Goal: Find specific page/section: Find specific page/section

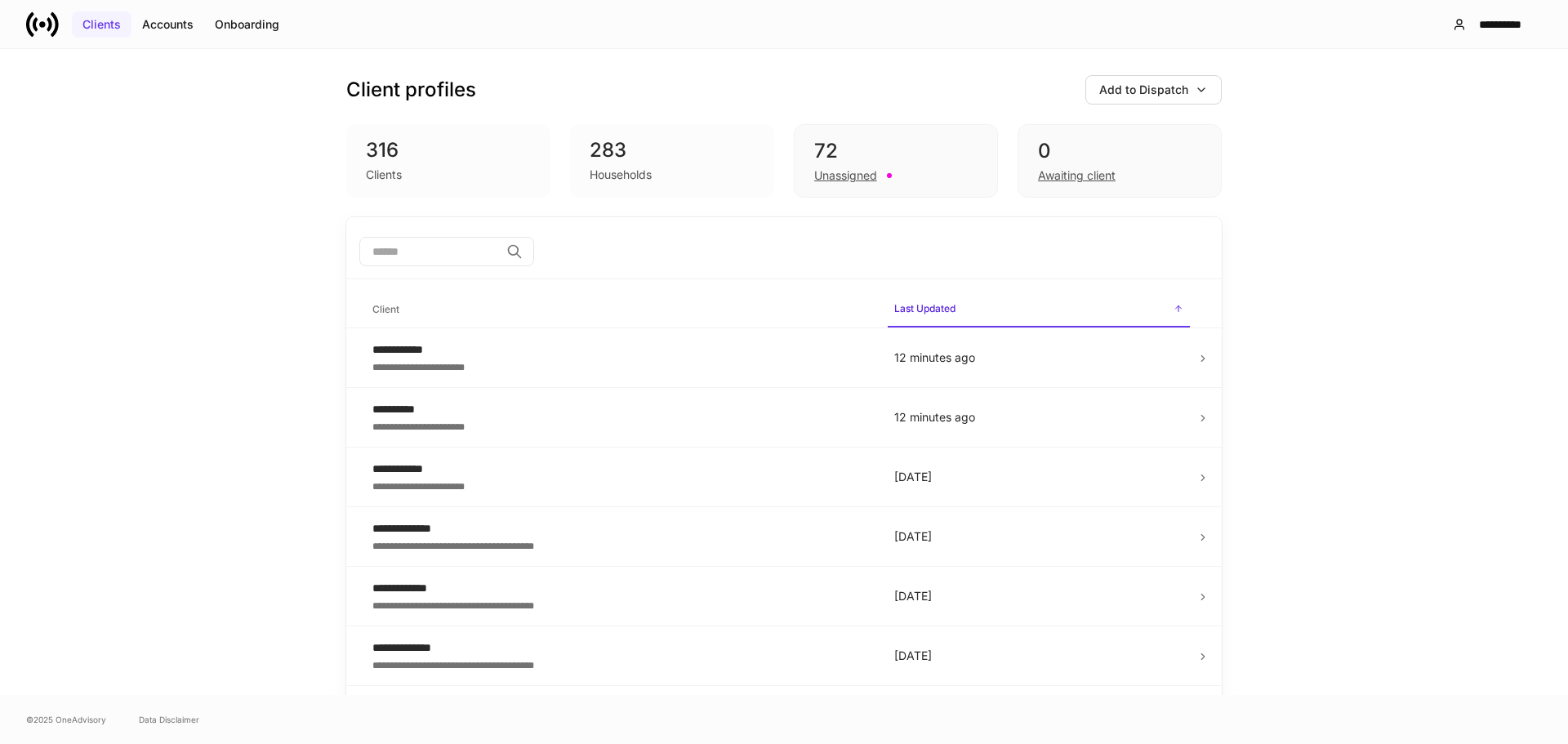
click at [106, 27] on div "Clients" at bounding box center [101, 25] width 38 height 16
click at [1197, 362] on icon at bounding box center [1203, 359] width 12 height 12
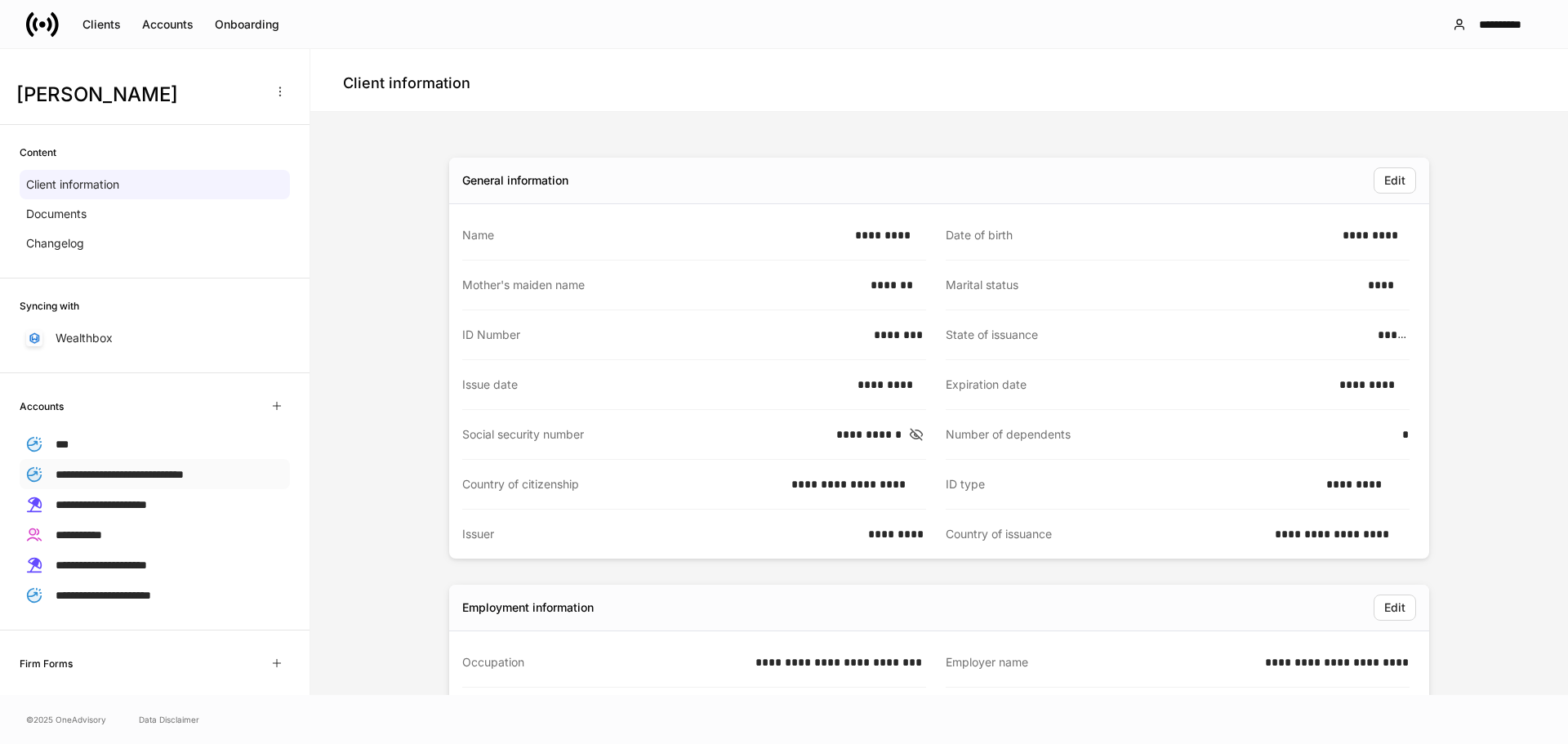
click at [89, 472] on span "**********" at bounding box center [120, 475] width 128 height 12
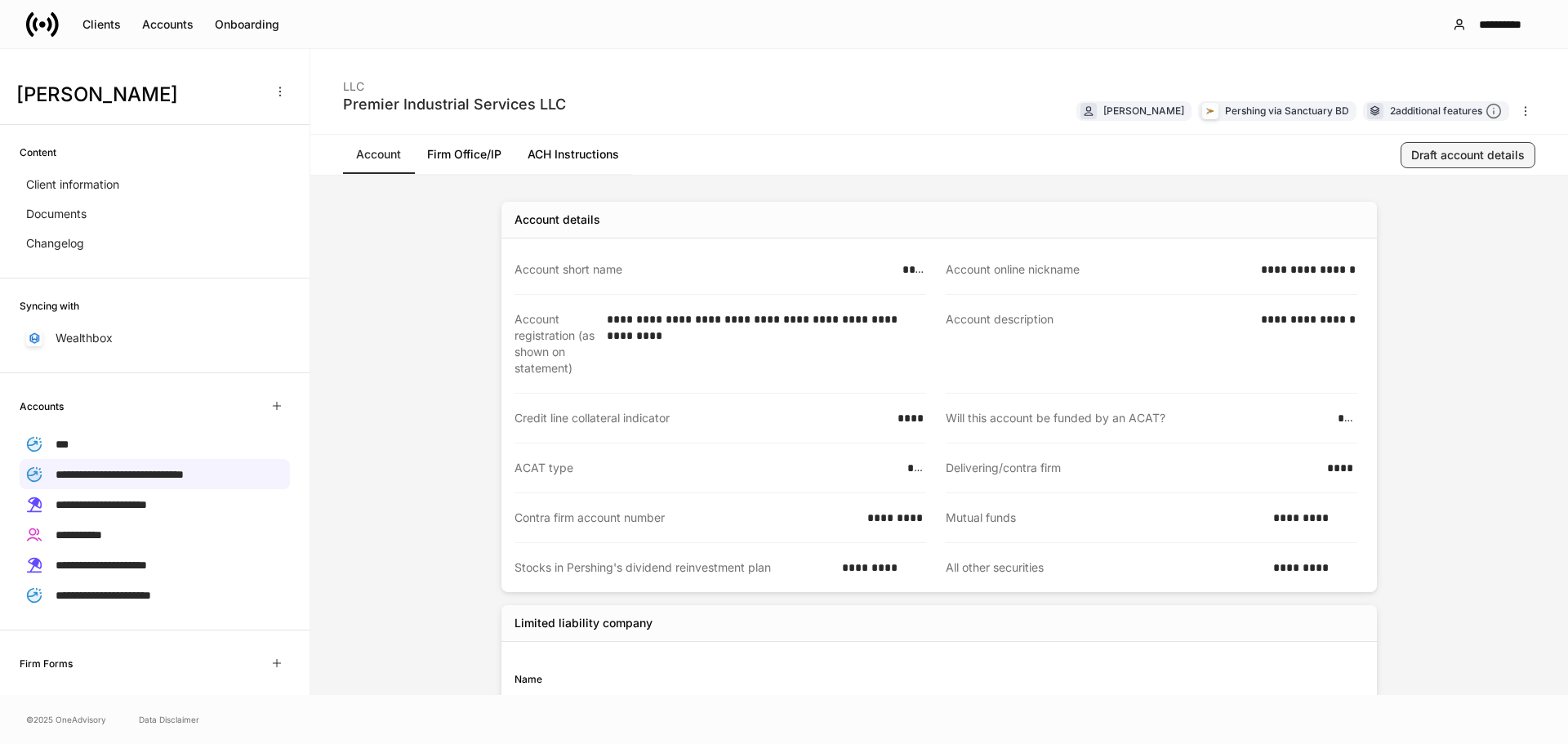
click at [1464, 151] on div "Draft account details" at bounding box center [1468, 155] width 113 height 16
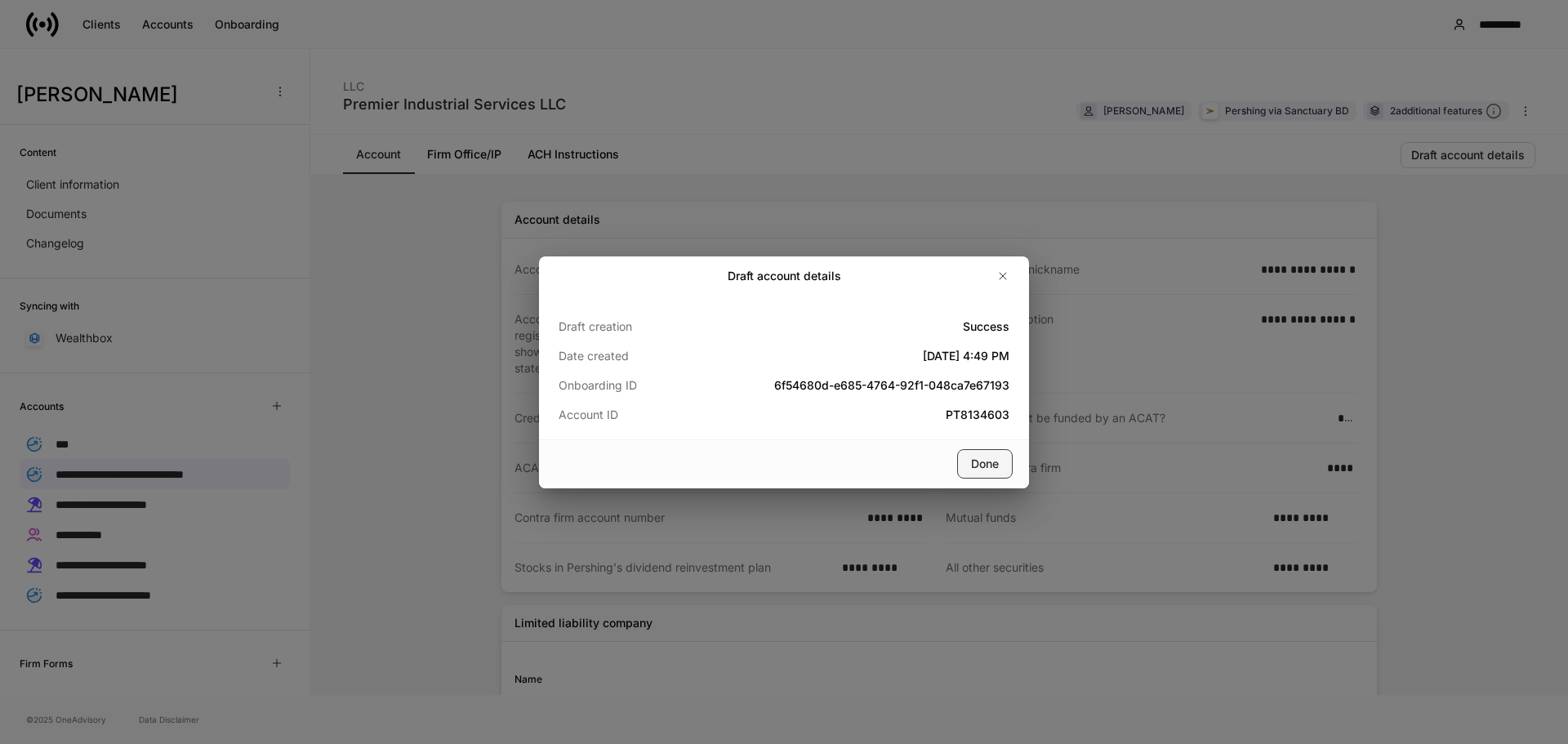
drag, startPoint x: 977, startPoint y: 463, endPoint x: 984, endPoint y: 457, distance: 9.2
click at [980, 462] on div "Done" at bounding box center [985, 464] width 27 height 16
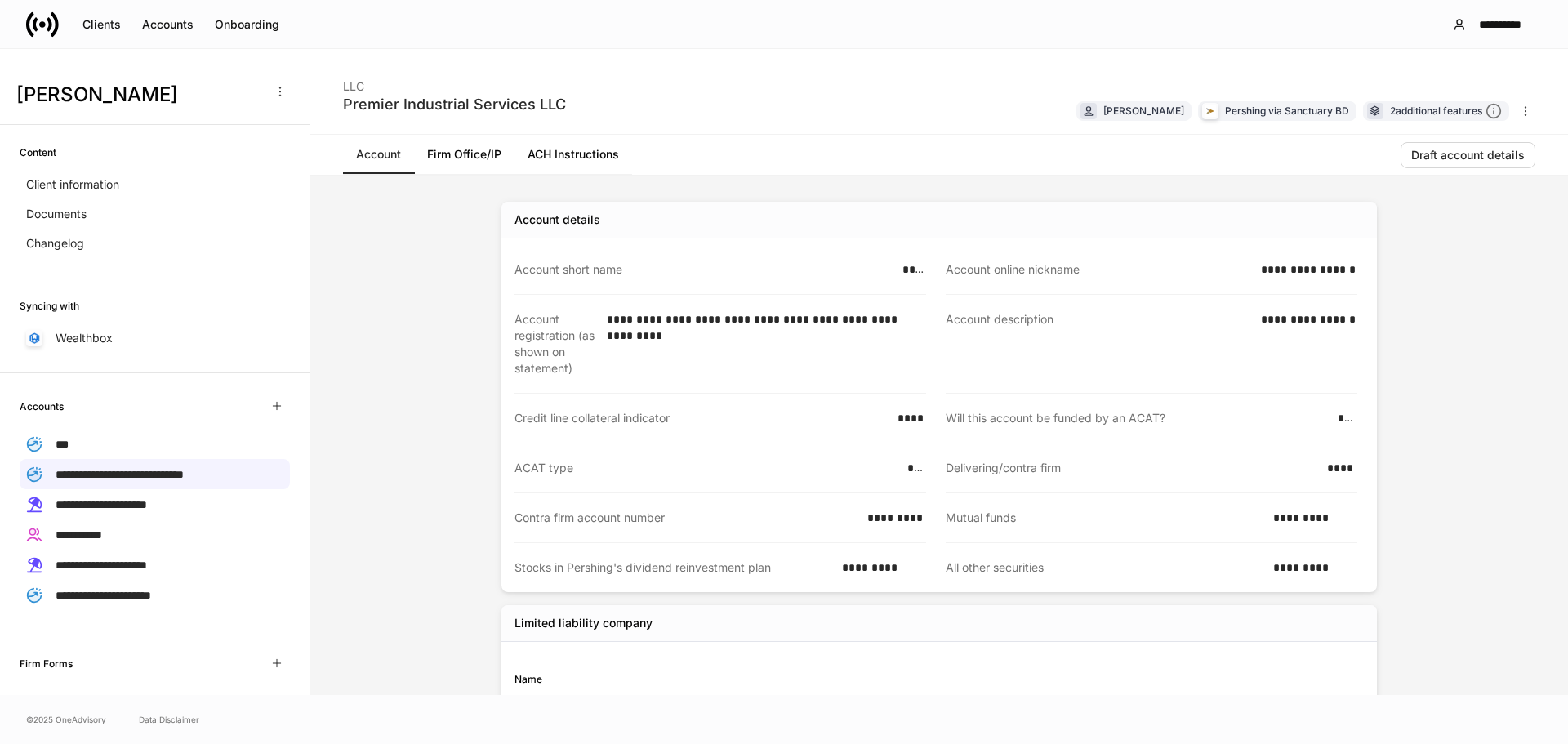
click at [386, 155] on link "Account" at bounding box center [379, 154] width 71 height 39
click at [102, 479] on span "**********" at bounding box center [120, 475] width 128 height 12
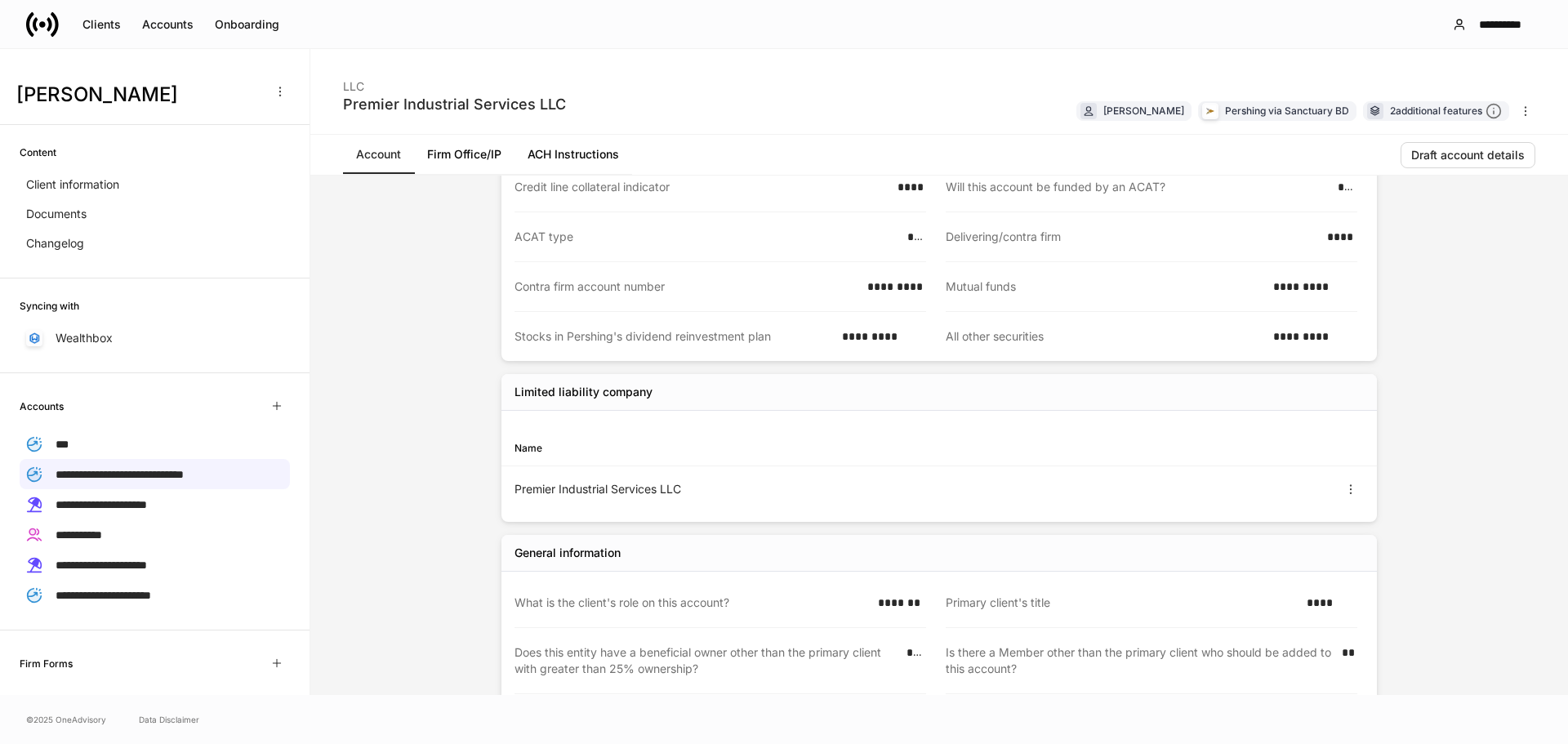
scroll to position [408, 0]
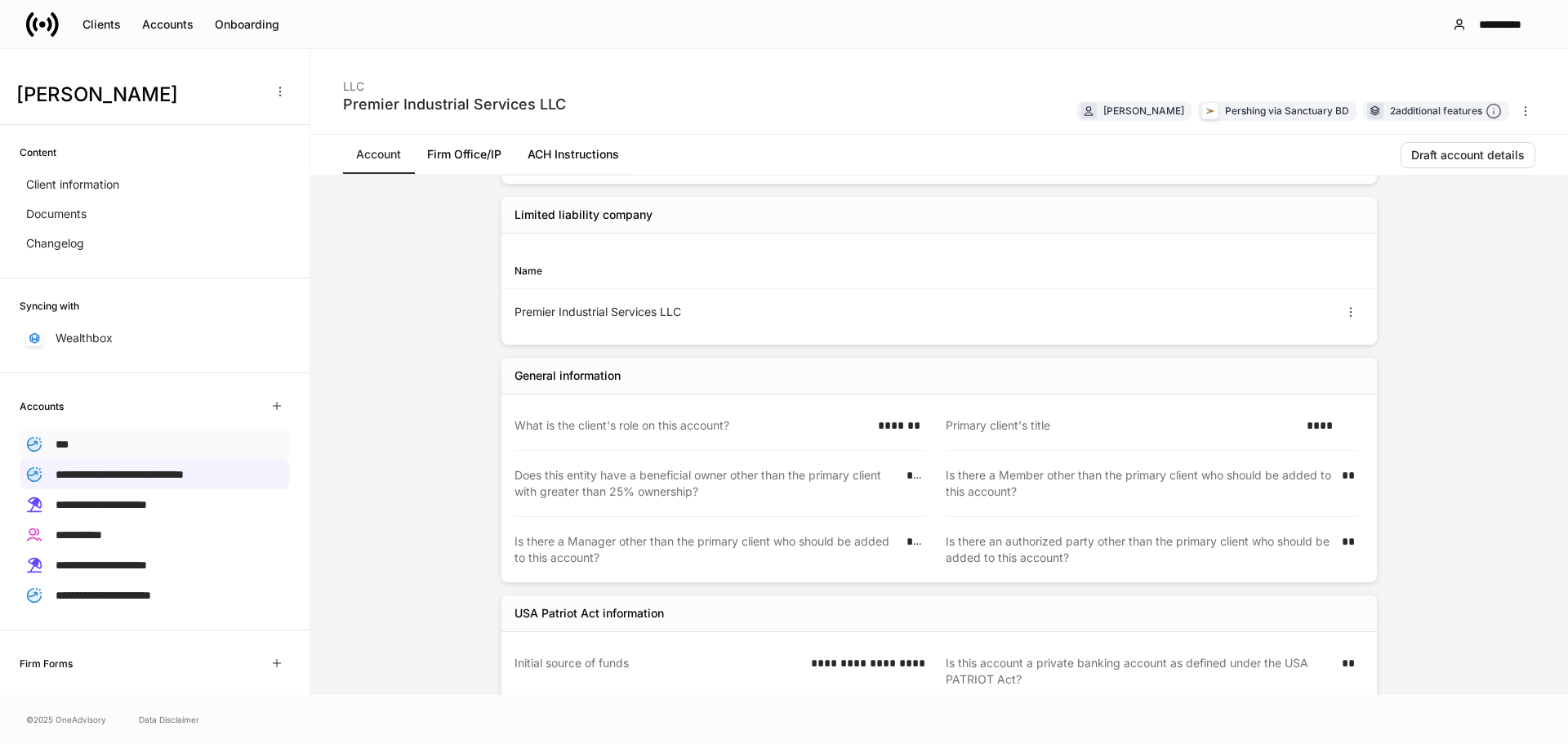
click at [42, 439] on icon at bounding box center [35, 445] width 16 height 16
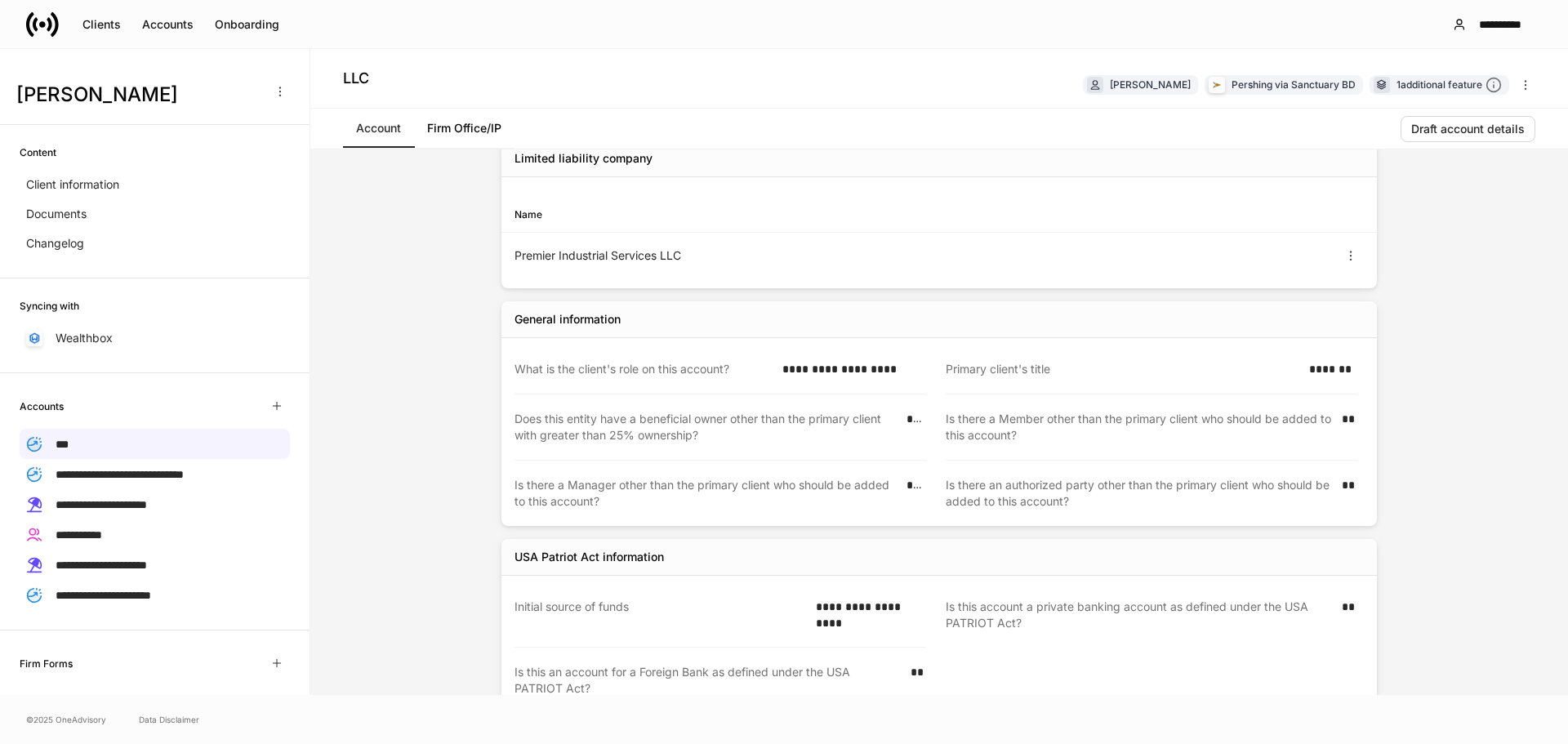
scroll to position [275, 0]
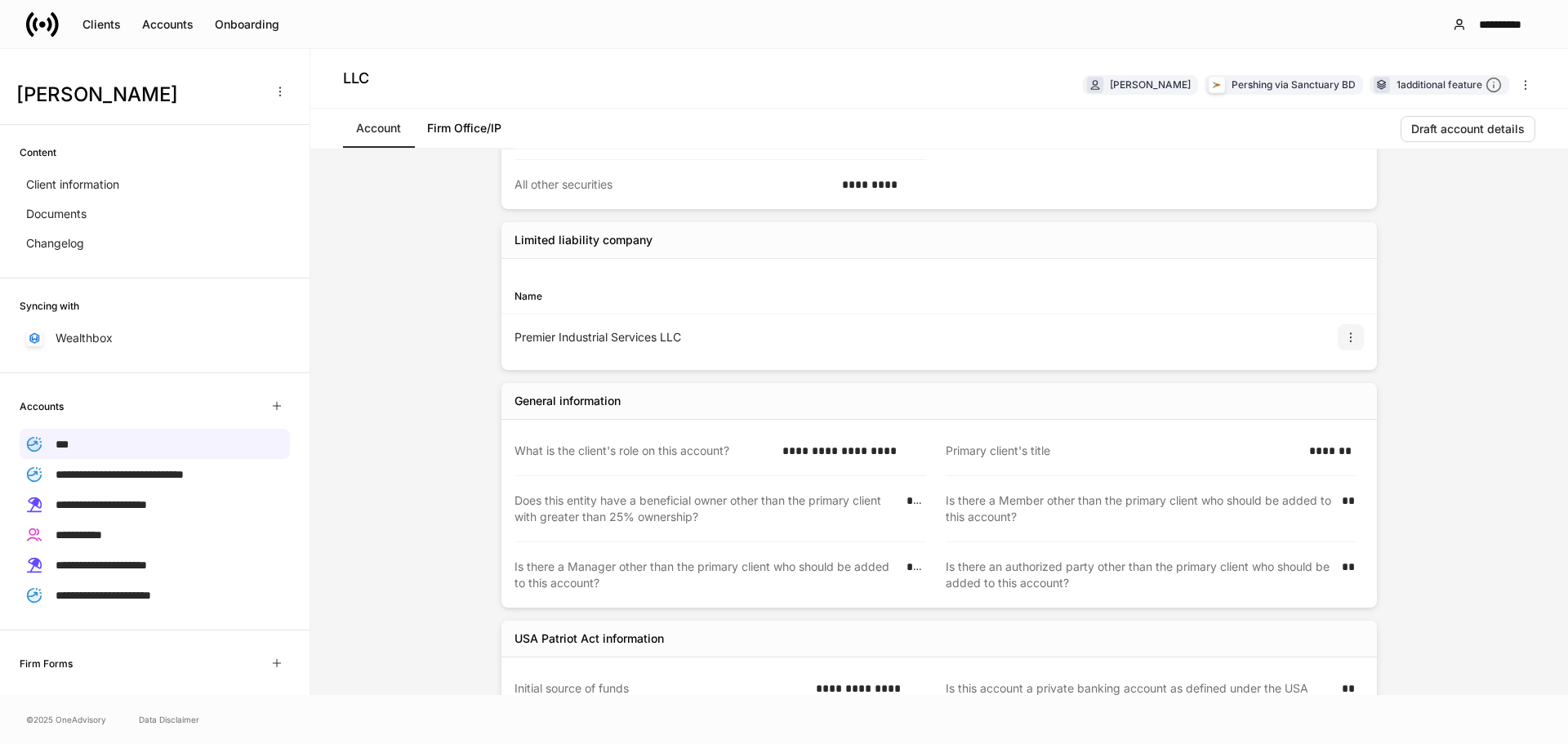
click at [1345, 339] on icon "button" at bounding box center [1351, 337] width 13 height 13
click at [1330, 374] on li "View" at bounding box center [1332, 376] width 52 height 26
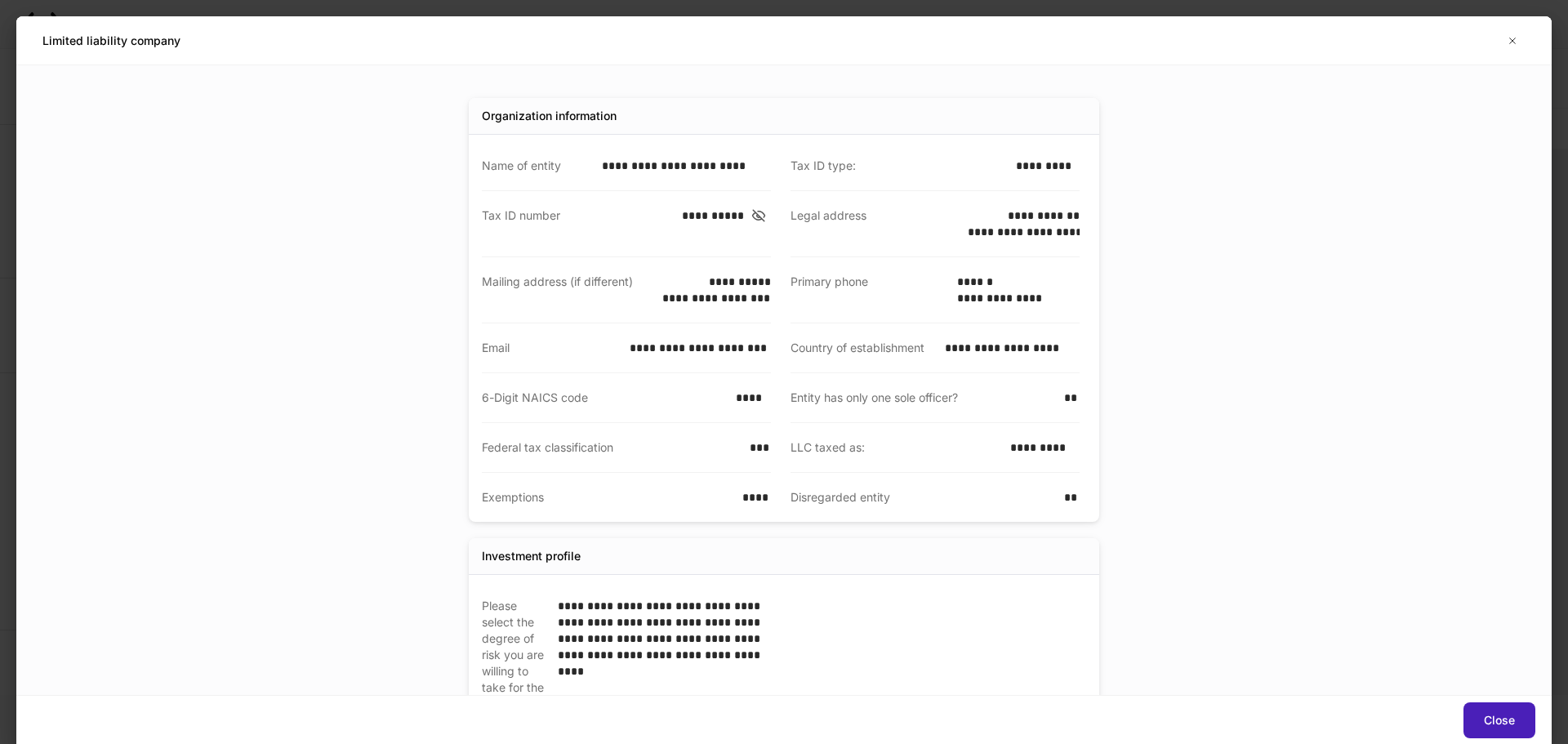
click at [1487, 726] on div "Close" at bounding box center [1500, 720] width 31 height 16
